Goal: Navigation & Orientation: Find specific page/section

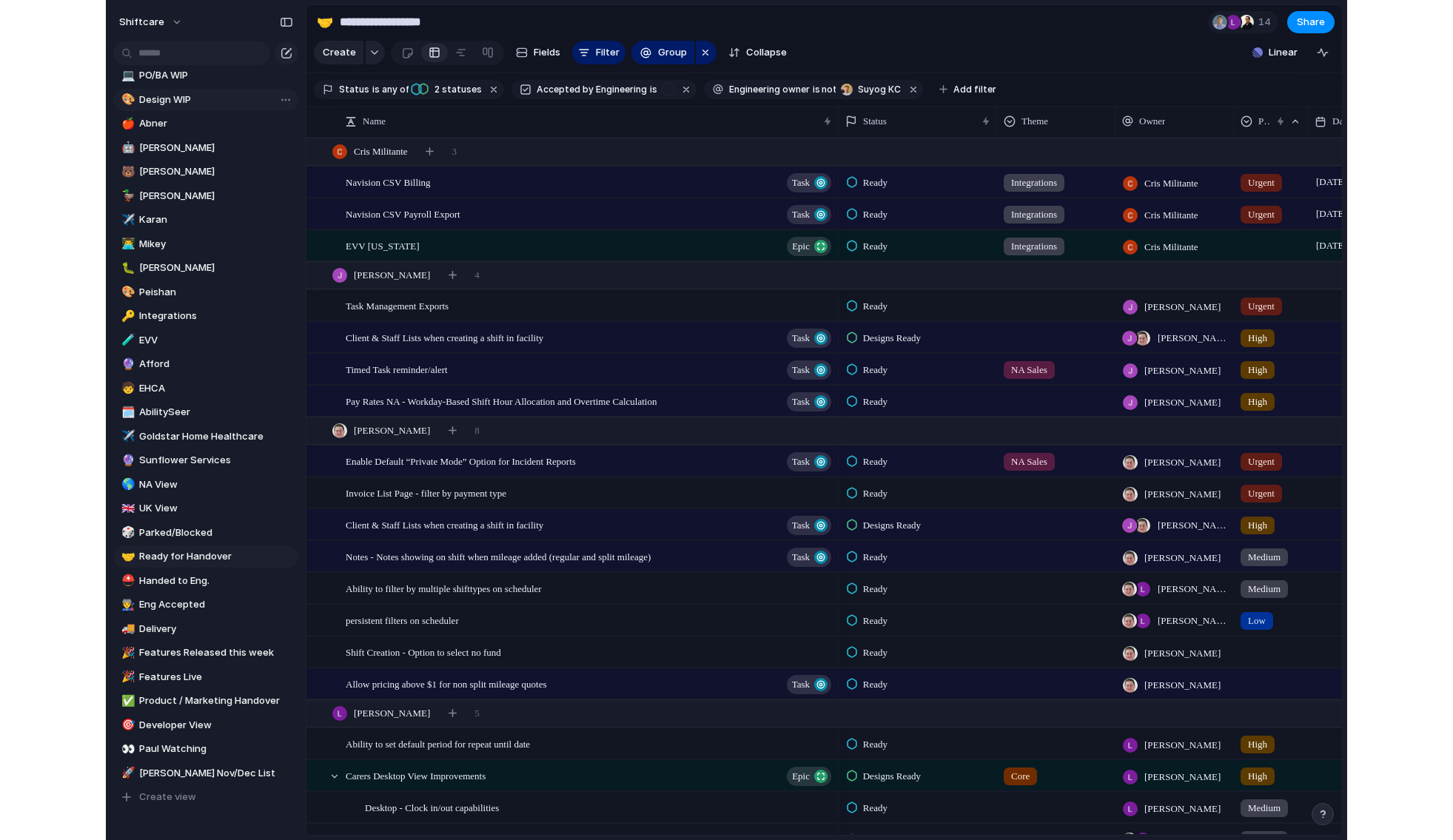
scroll to position [209, 0]
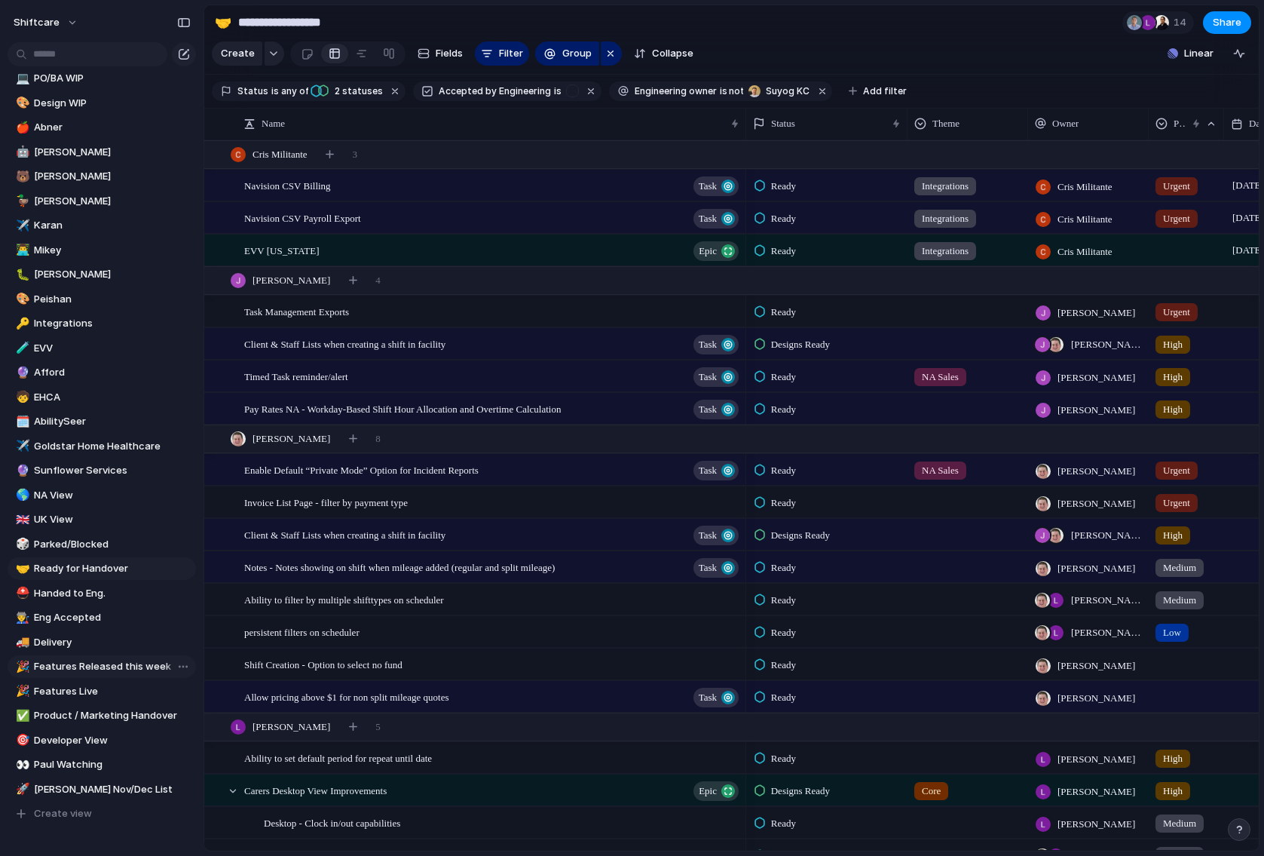
click at [111, 664] on span "Features Released this week" at bounding box center [112, 666] width 157 height 15
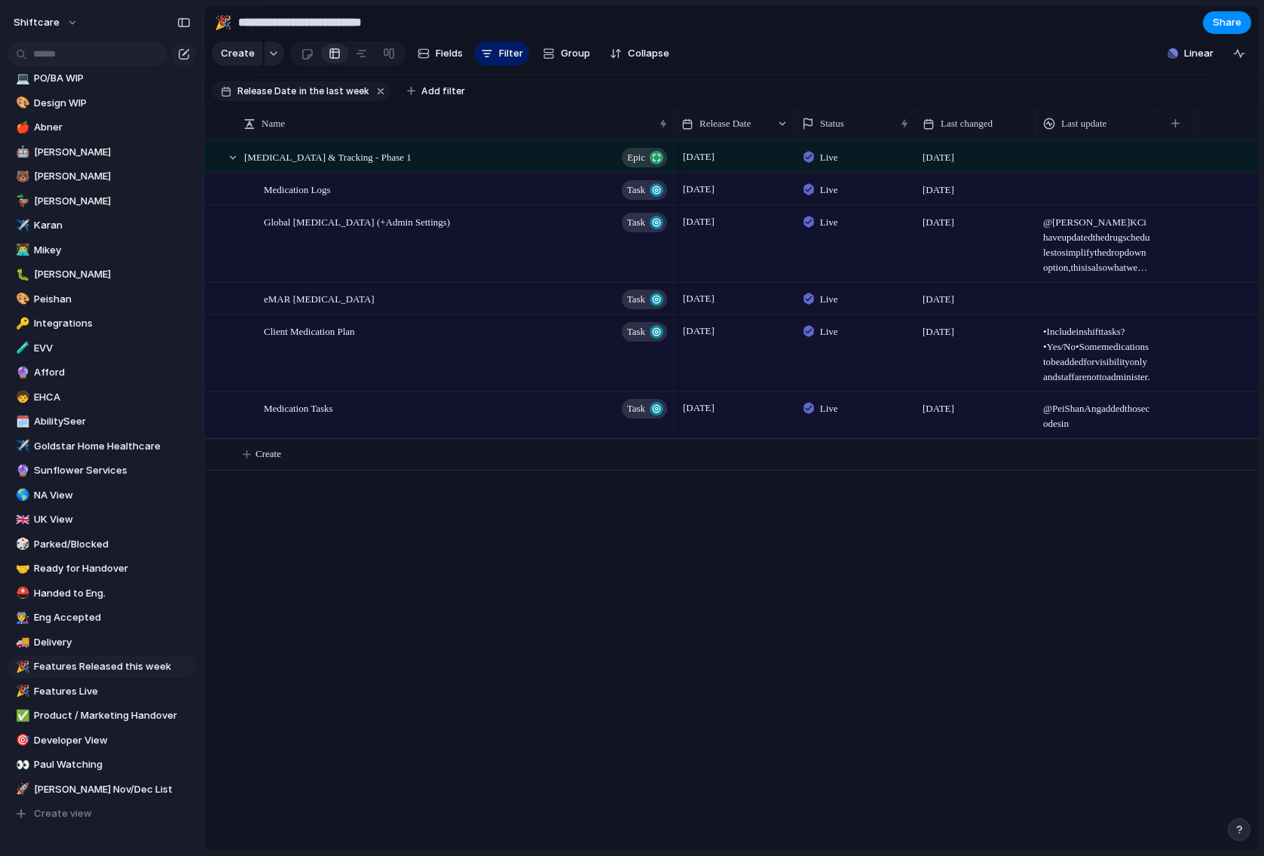
click at [352, 516] on div "[MEDICAL_DATA] & Tracking - Phase 1 Epic Medication Logs Task Global [MEDICAL_D…" at bounding box center [731, 495] width 1055 height 710
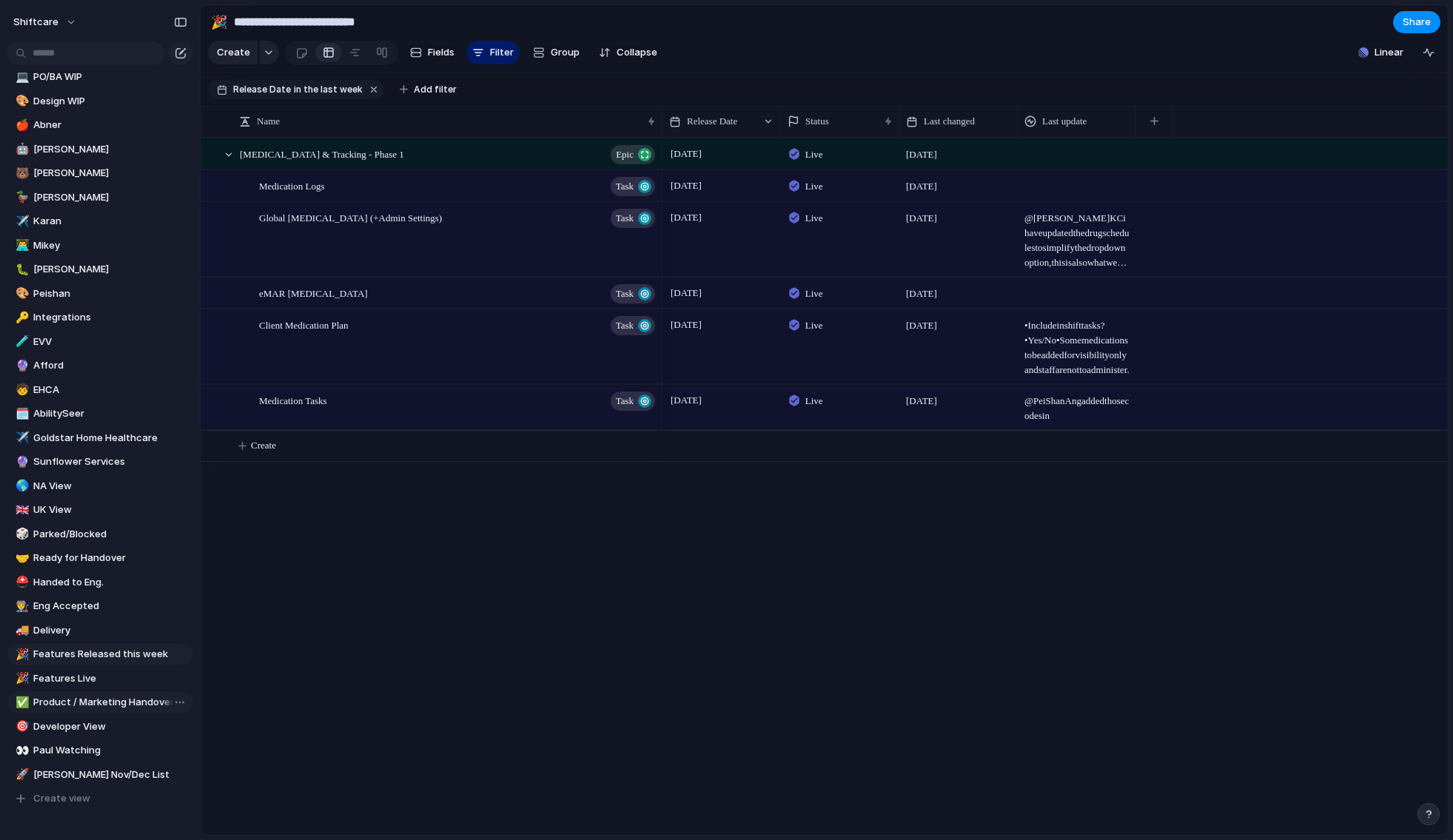
click at [95, 699] on span "Product / Marketing Handover" at bounding box center [110, 702] width 154 height 15
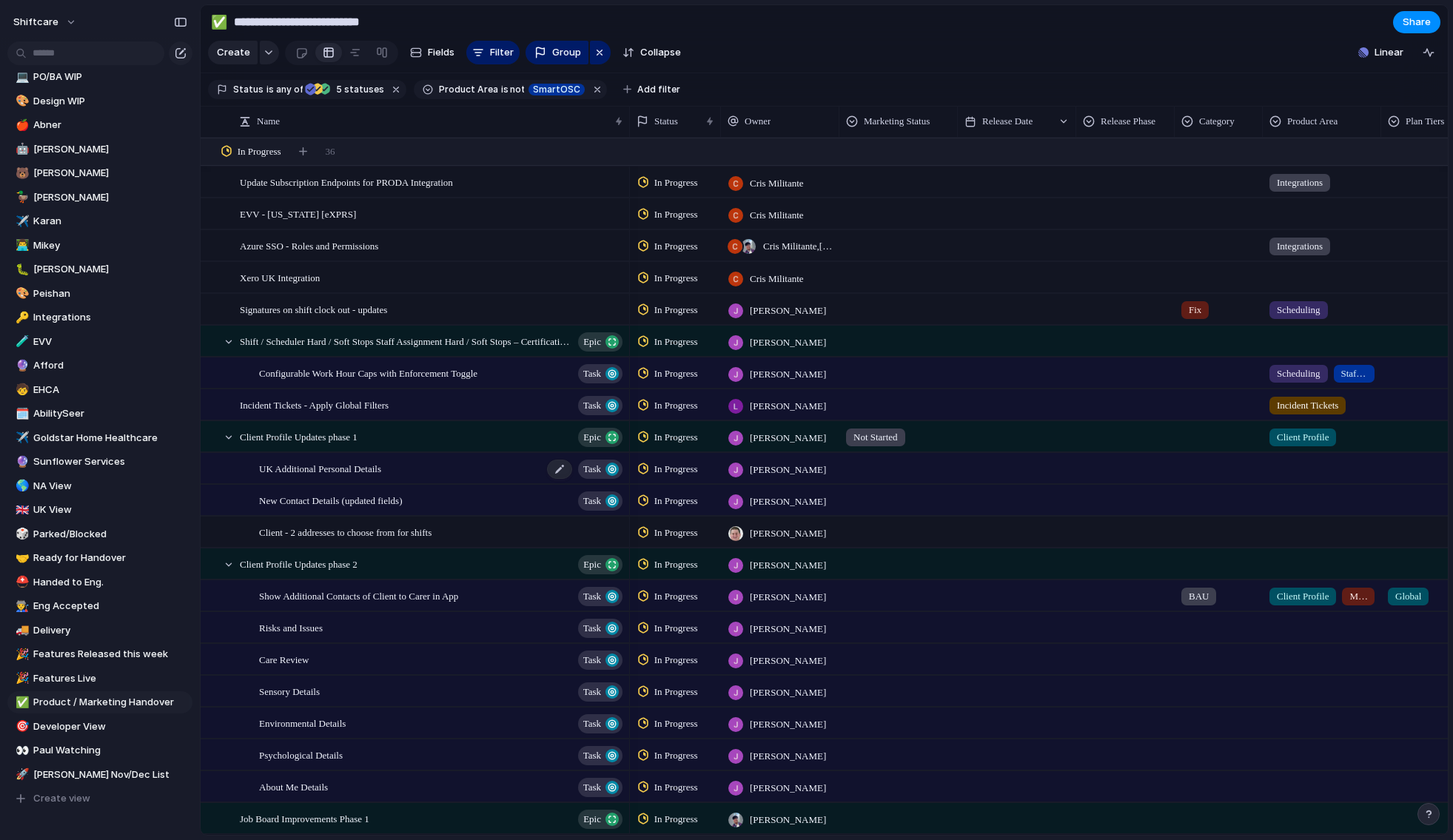
click at [359, 469] on span "UK Additional Personal Details" at bounding box center [320, 467] width 122 height 17
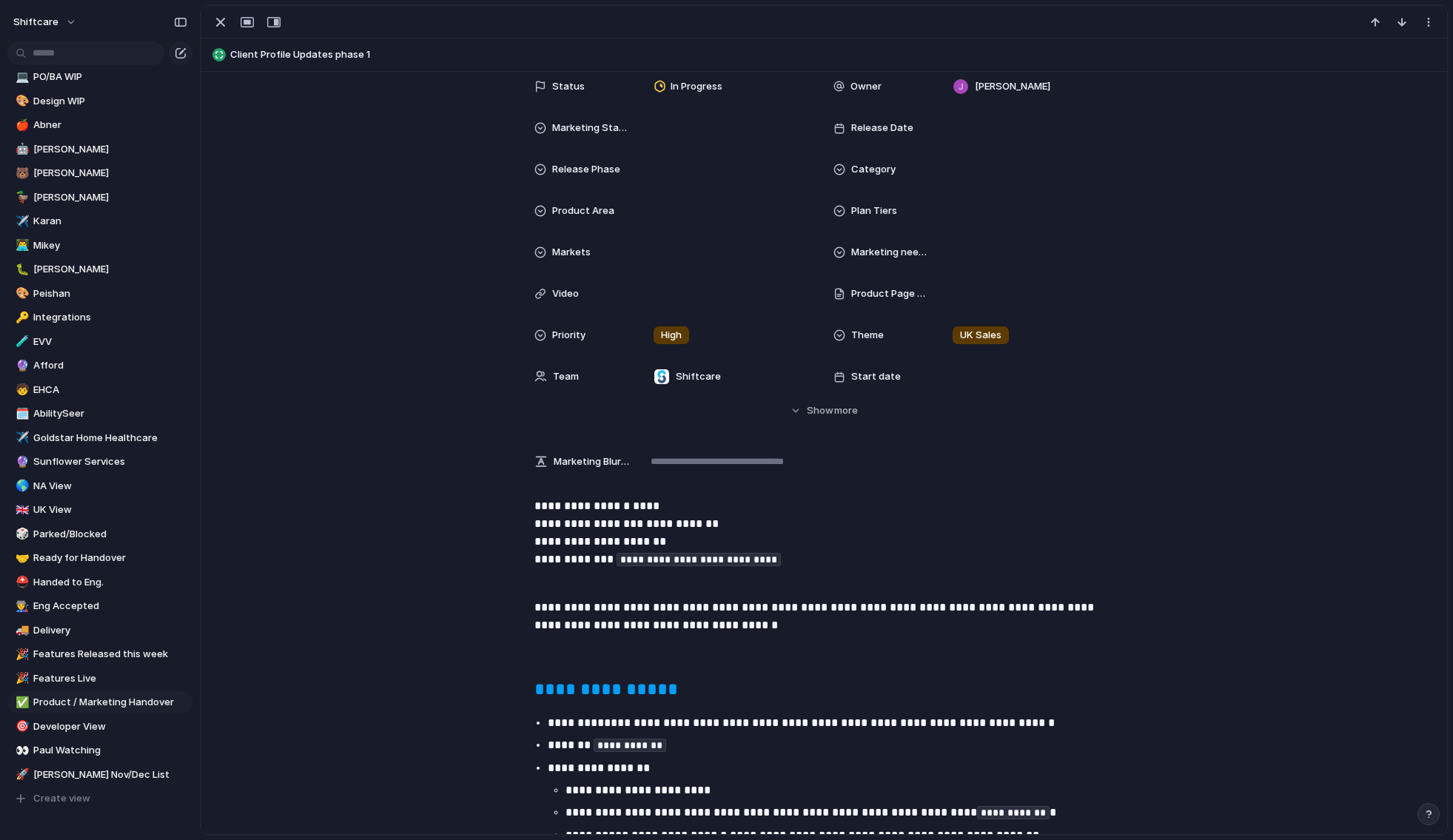
scroll to position [219, 0]
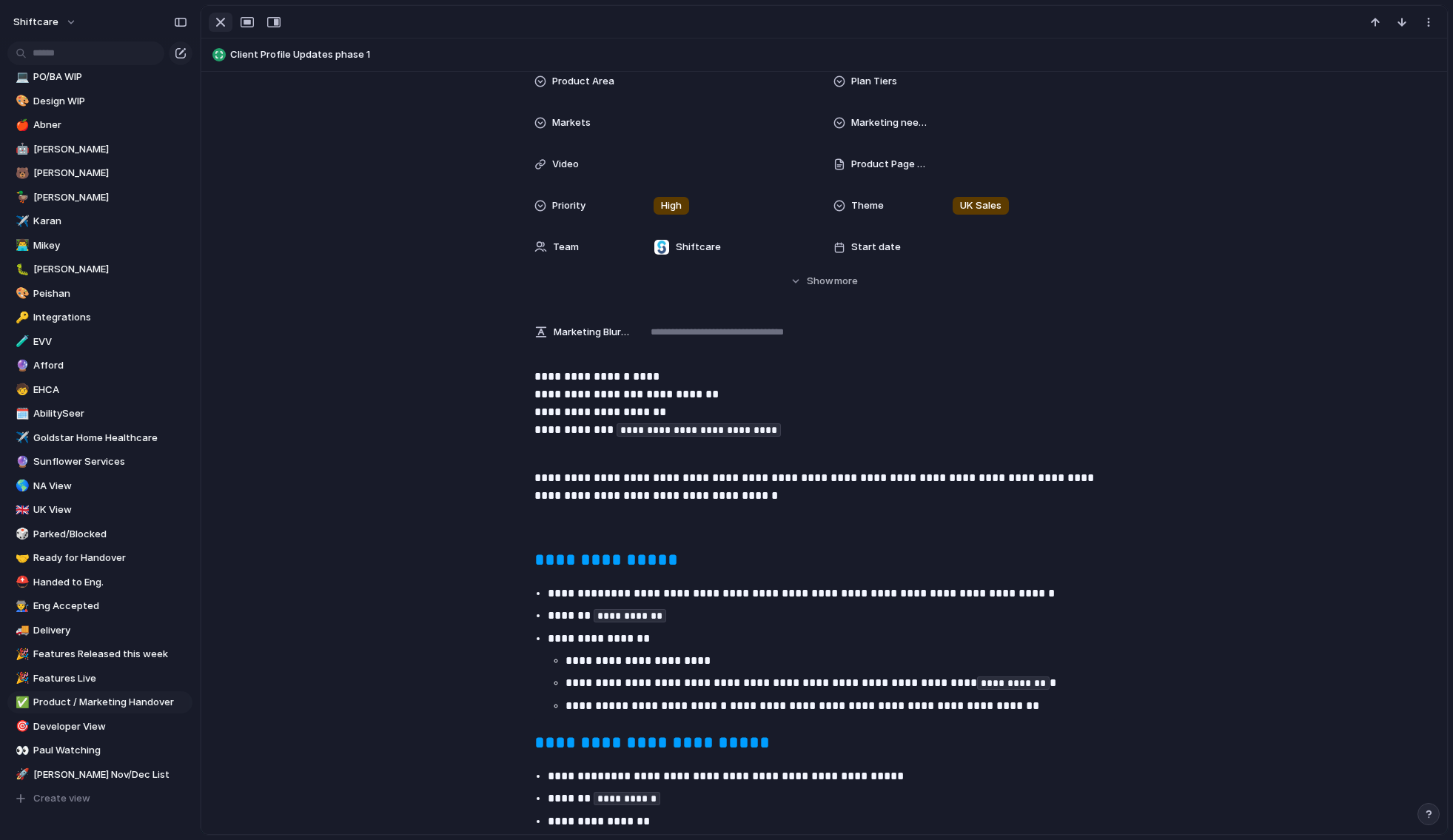
click at [219, 19] on div "button" at bounding box center [221, 23] width 18 height 18
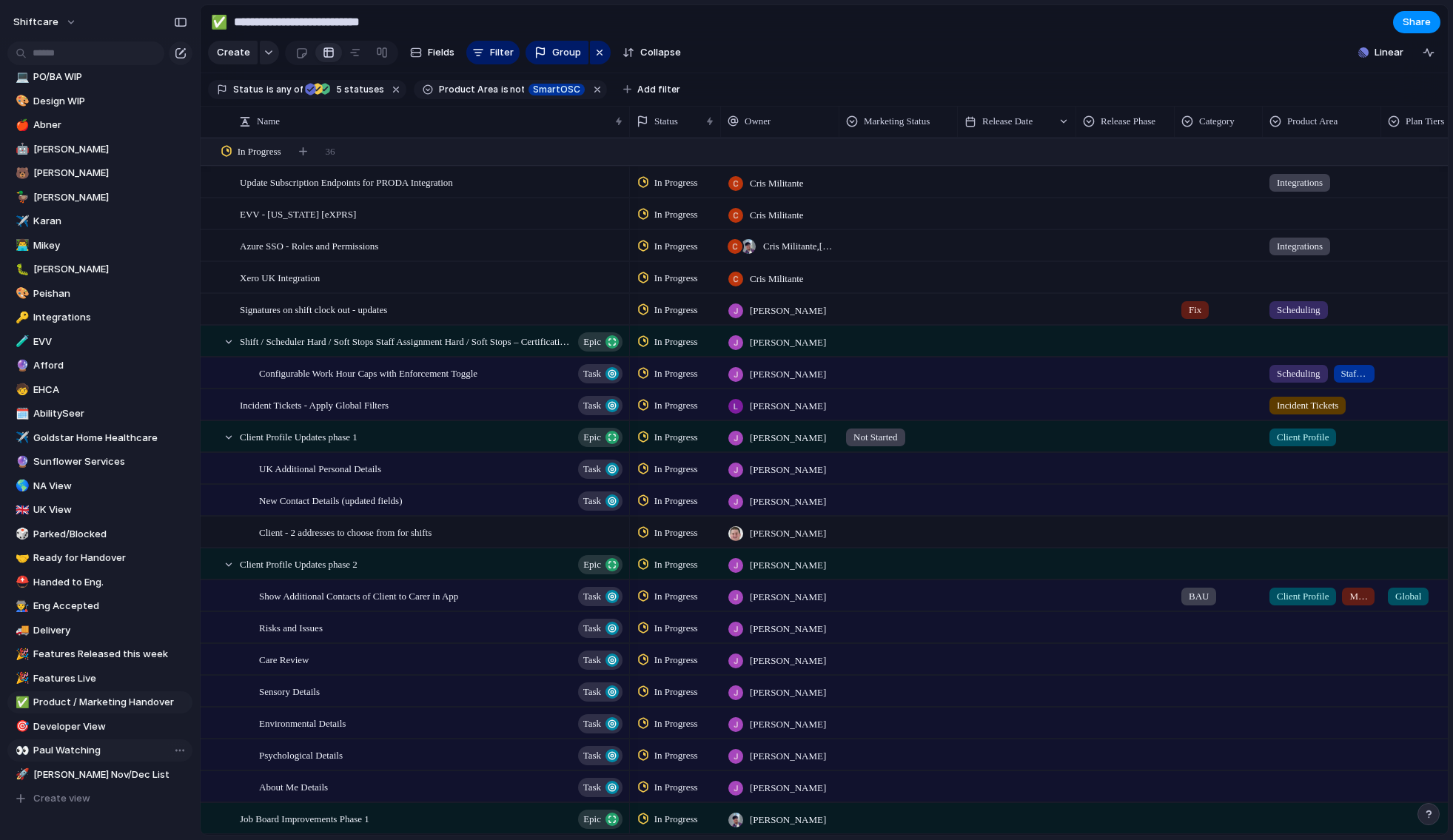
click at [71, 749] on span "Paul Watching" at bounding box center [110, 750] width 154 height 15
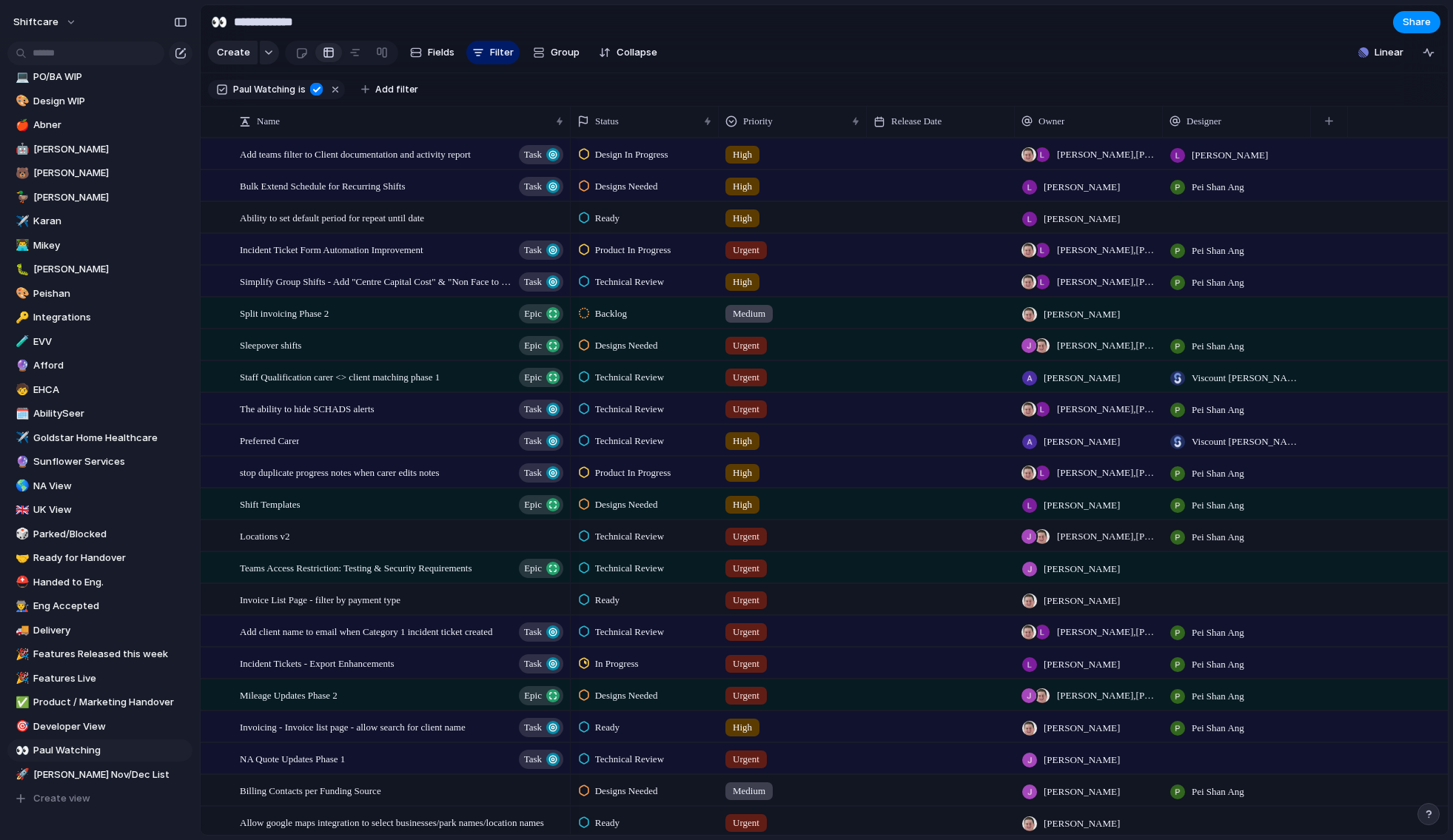
scroll to position [131, 0]
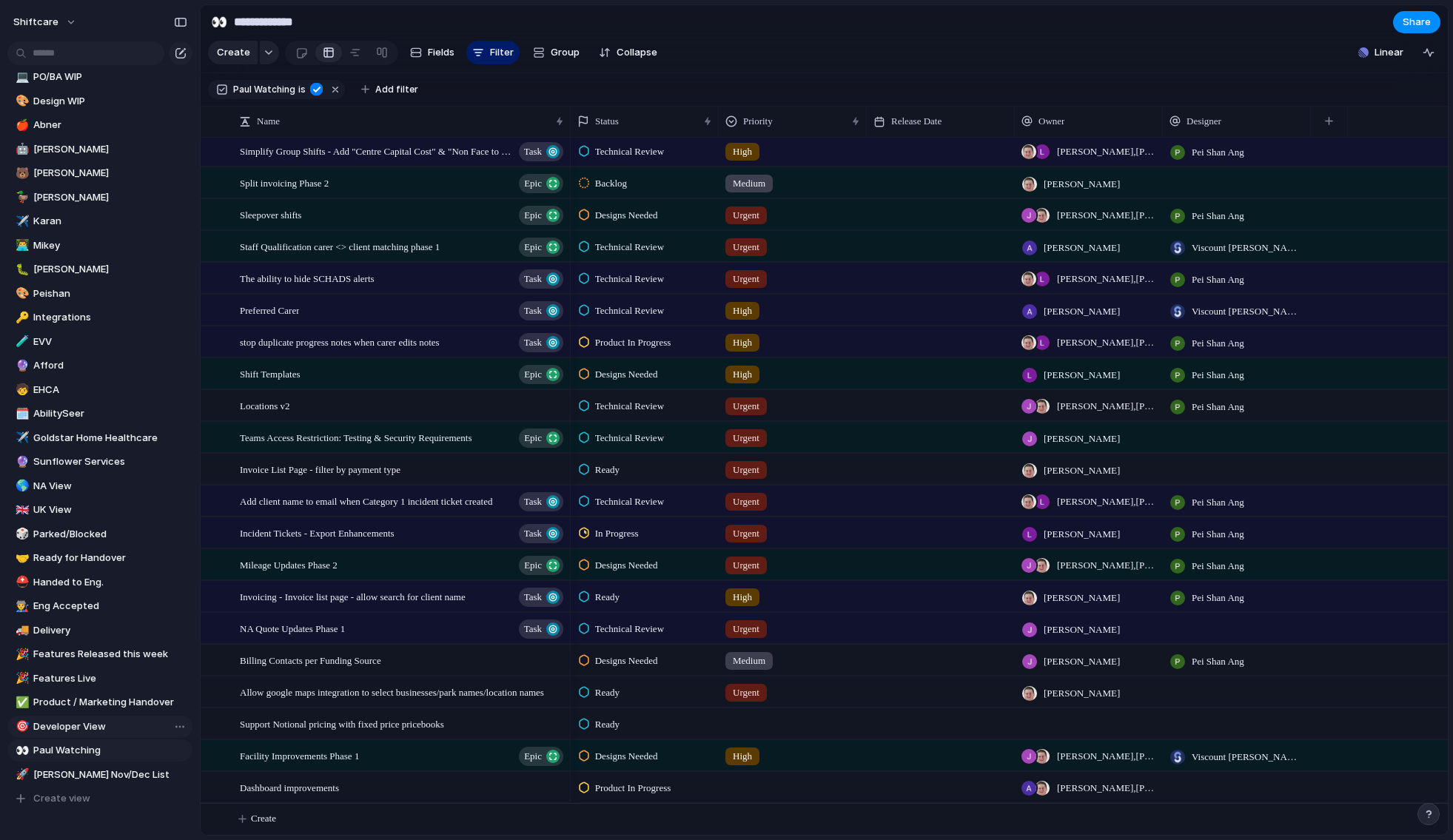
click at [78, 728] on span "Developer View" at bounding box center [110, 726] width 154 height 15
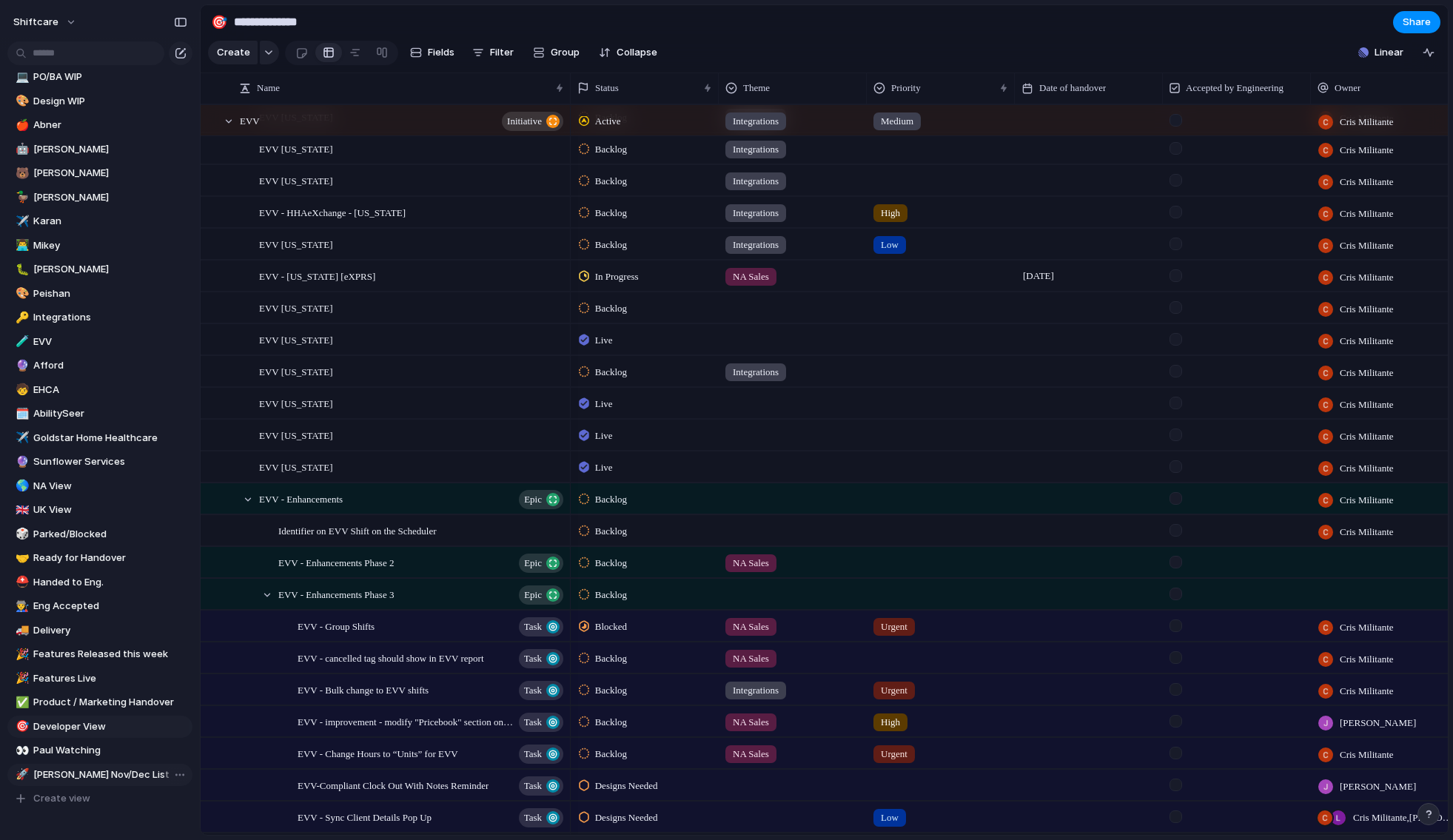
click at [82, 776] on span "[PERSON_NAME] Nov/Dec List" at bounding box center [110, 774] width 154 height 15
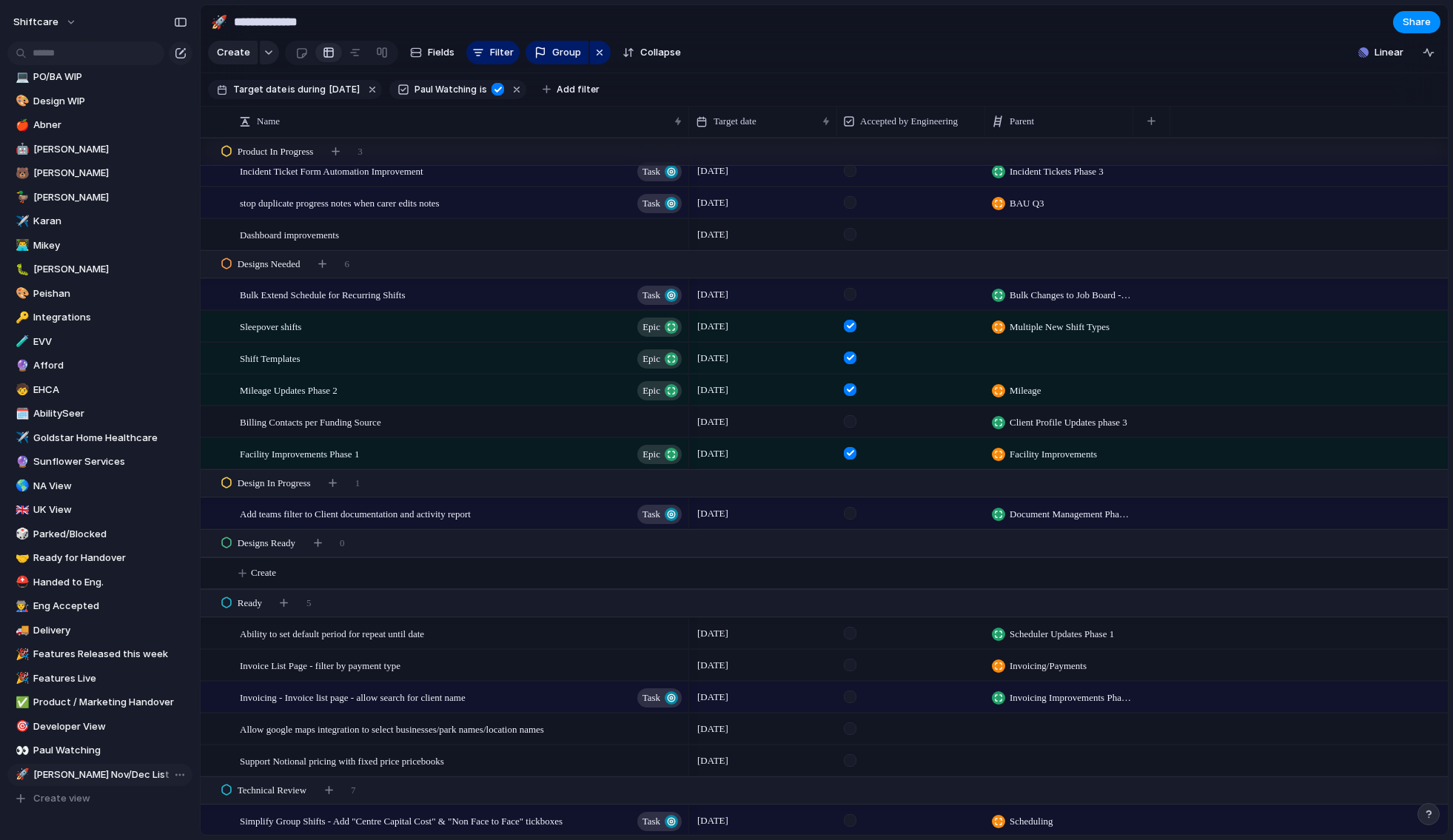
type input "**********"
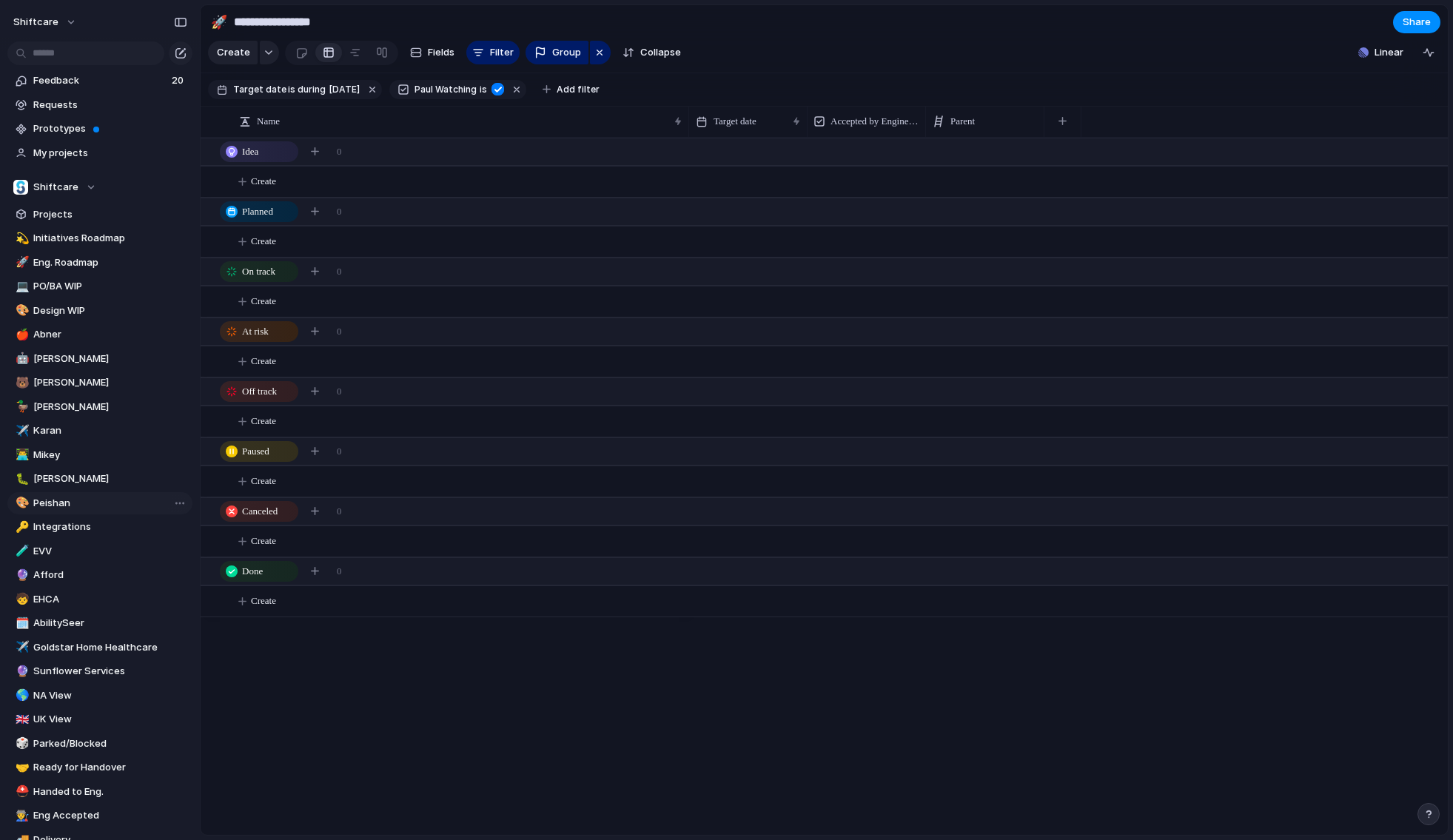
click at [60, 501] on span "Peishan" at bounding box center [110, 502] width 154 height 15
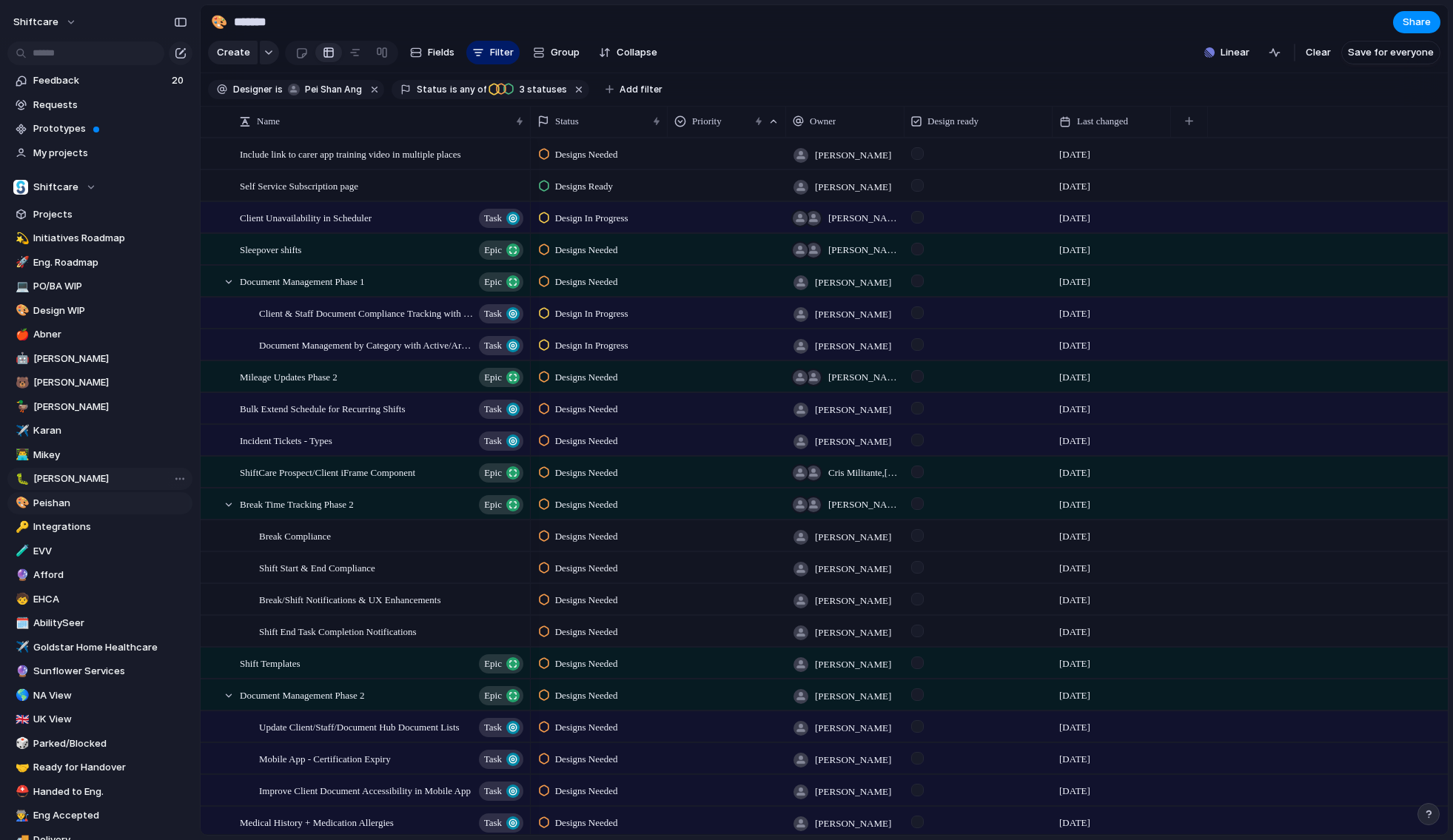
type input "*******"
